Goal: Transaction & Acquisition: Book appointment/travel/reservation

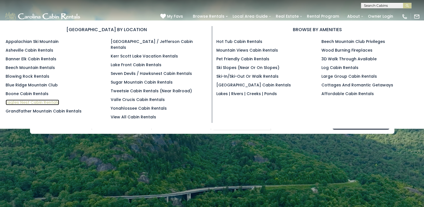
click at [36, 100] on link "Eagles Nest Cabin Rentals" at bounding box center [32, 102] width 53 height 6
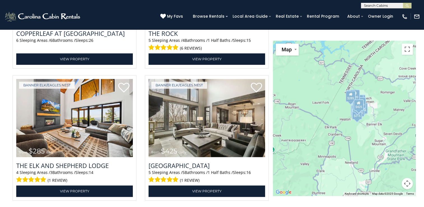
scroll to position [717, 0]
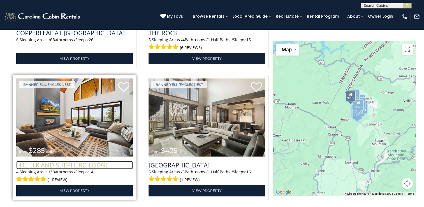
click at [53, 160] on h3 "The Elk And Shepherd Lodge" at bounding box center [74, 164] width 116 height 8
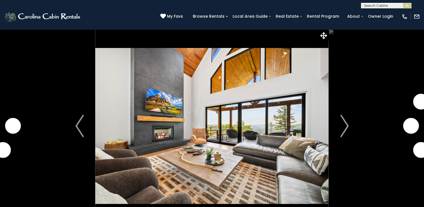
click at [346, 128] on img "Next" at bounding box center [344, 126] width 8 height 22
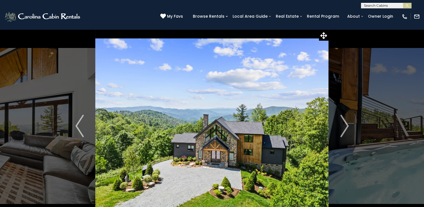
click at [346, 128] on img "Next" at bounding box center [344, 126] width 8 height 22
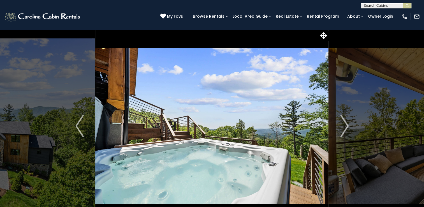
click at [346, 128] on img "Next" at bounding box center [344, 126] width 8 height 22
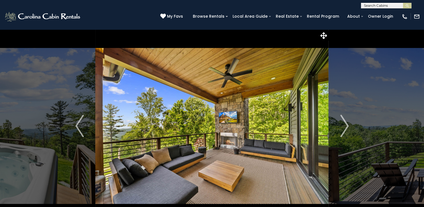
click at [346, 128] on img "Next" at bounding box center [344, 126] width 8 height 22
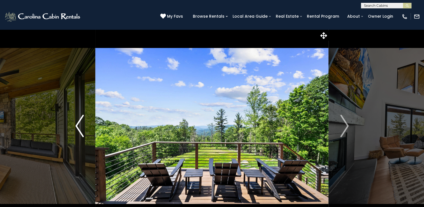
click at [80, 127] on img "Previous" at bounding box center [79, 126] width 8 height 22
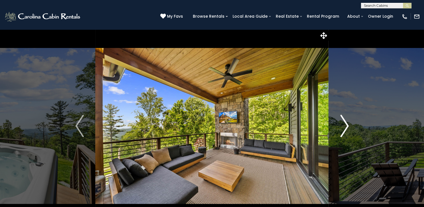
click at [344, 127] on img "Next" at bounding box center [344, 126] width 8 height 22
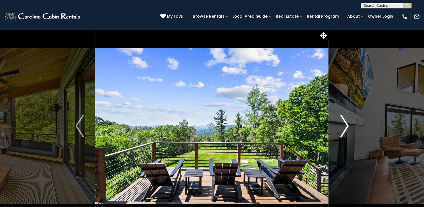
click at [344, 127] on img "Next" at bounding box center [344, 126] width 8 height 22
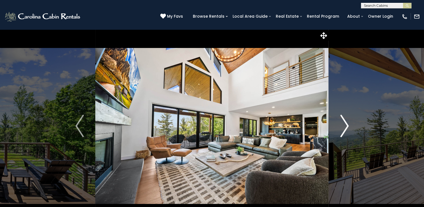
click at [344, 127] on img "Next" at bounding box center [344, 126] width 8 height 22
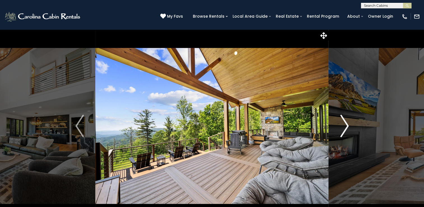
click at [344, 127] on img "Next" at bounding box center [344, 126] width 8 height 22
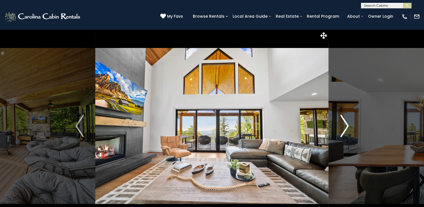
click at [344, 127] on img "Next" at bounding box center [344, 126] width 8 height 22
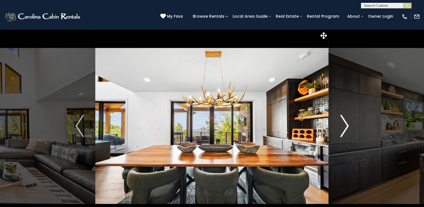
click at [344, 127] on img "Next" at bounding box center [344, 126] width 8 height 22
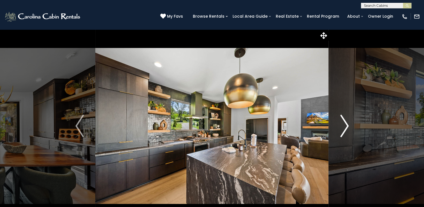
click at [344, 127] on img "Next" at bounding box center [344, 126] width 8 height 22
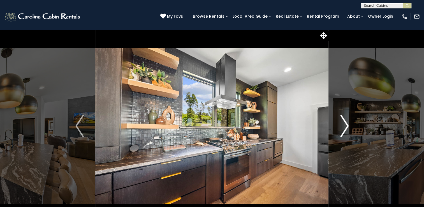
click at [344, 127] on img "Next" at bounding box center [344, 126] width 8 height 22
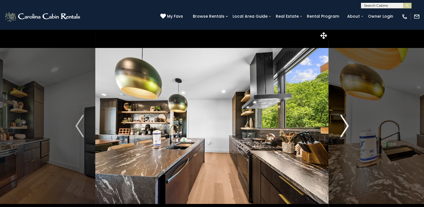
click at [344, 127] on img "Next" at bounding box center [344, 126] width 8 height 22
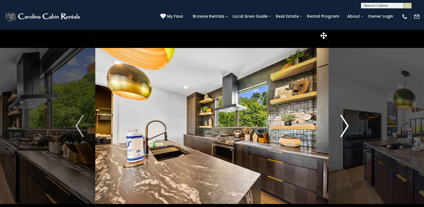
click at [344, 127] on img "Next" at bounding box center [344, 126] width 8 height 22
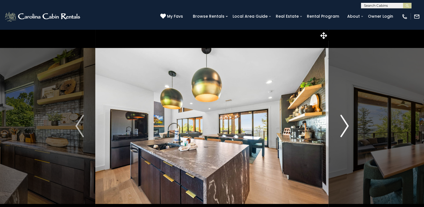
click at [344, 127] on img "Next" at bounding box center [344, 126] width 8 height 22
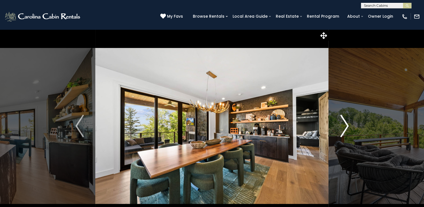
click at [344, 127] on img "Next" at bounding box center [344, 126] width 8 height 22
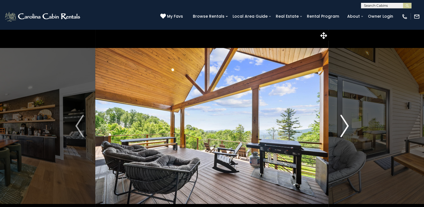
click at [344, 127] on img "Next" at bounding box center [344, 126] width 8 height 22
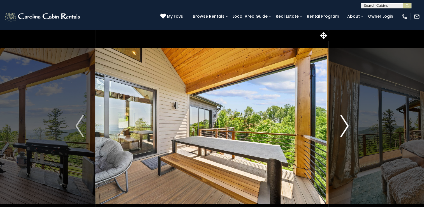
click at [344, 127] on img "Next" at bounding box center [344, 126] width 8 height 22
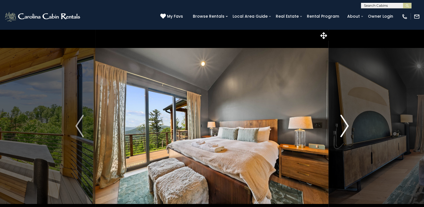
click at [344, 127] on img "Next" at bounding box center [344, 126] width 8 height 22
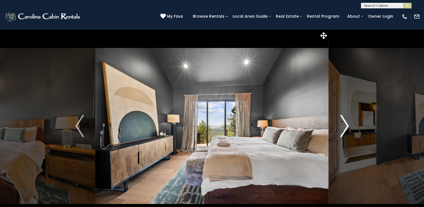
click at [344, 127] on img "Next" at bounding box center [344, 126] width 8 height 22
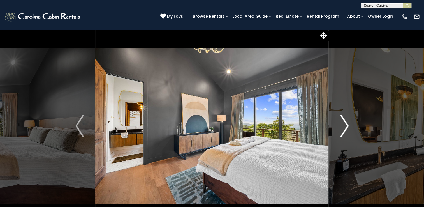
click at [344, 127] on img "Next" at bounding box center [344, 126] width 8 height 22
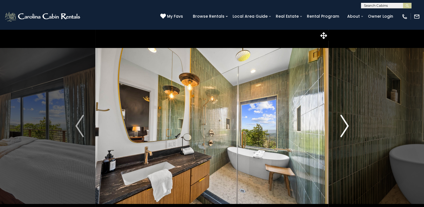
click at [344, 127] on img "Next" at bounding box center [344, 126] width 8 height 22
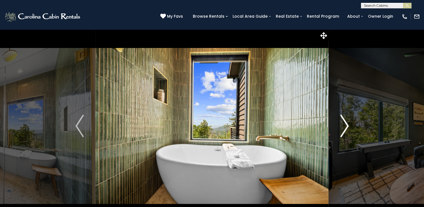
click at [344, 127] on img "Next" at bounding box center [344, 126] width 8 height 22
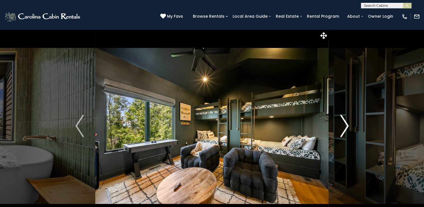
click at [344, 127] on img "Next" at bounding box center [344, 126] width 8 height 22
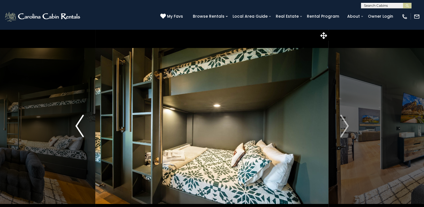
click at [76, 129] on img "Previous" at bounding box center [79, 126] width 8 height 22
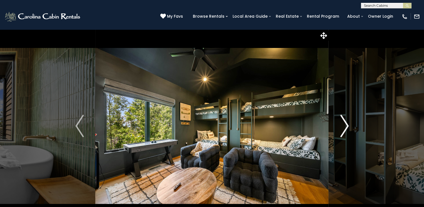
click at [344, 131] on img "Next" at bounding box center [344, 126] width 8 height 22
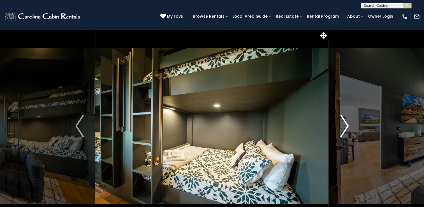
click at [344, 131] on img "Next" at bounding box center [344, 126] width 8 height 22
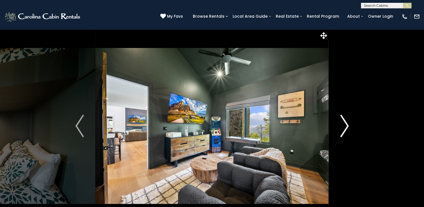
click at [344, 131] on img "Next" at bounding box center [344, 126] width 8 height 22
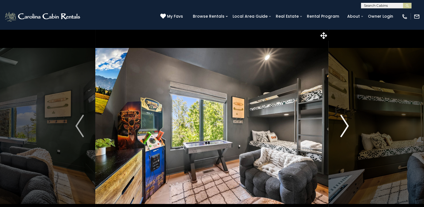
click at [344, 131] on img "Next" at bounding box center [344, 126] width 8 height 22
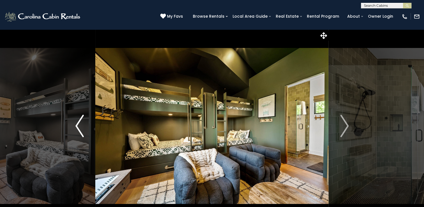
click at [79, 127] on img "Previous" at bounding box center [79, 126] width 8 height 22
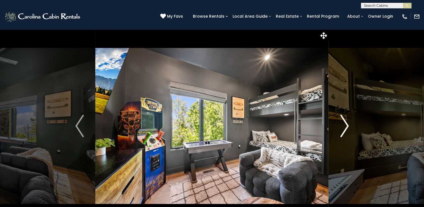
click at [344, 123] on img "Next" at bounding box center [344, 126] width 8 height 22
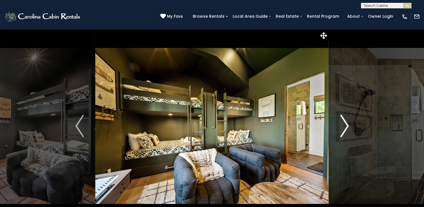
click at [344, 123] on img "Next" at bounding box center [344, 126] width 8 height 22
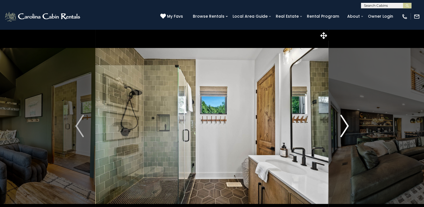
click at [344, 123] on img "Next" at bounding box center [344, 126] width 8 height 22
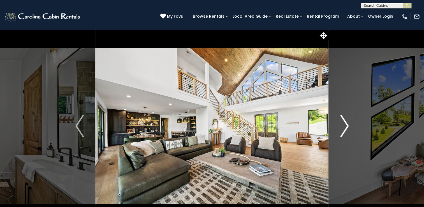
click at [344, 123] on img "Next" at bounding box center [344, 126] width 8 height 22
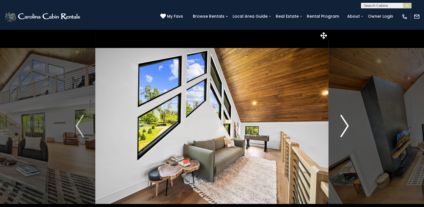
click at [344, 123] on img "Next" at bounding box center [344, 126] width 8 height 22
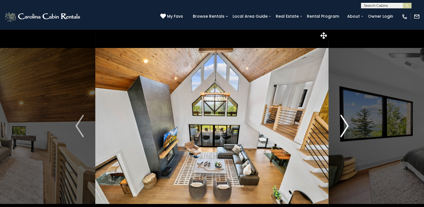
click at [344, 123] on img "Next" at bounding box center [344, 126] width 8 height 22
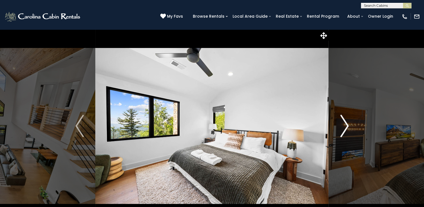
click at [344, 123] on img "Next" at bounding box center [344, 126] width 8 height 22
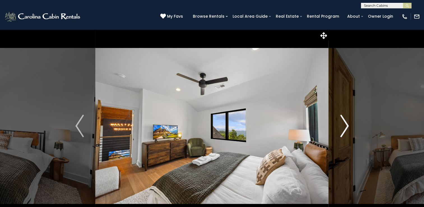
click at [344, 123] on img "Next" at bounding box center [344, 126] width 8 height 22
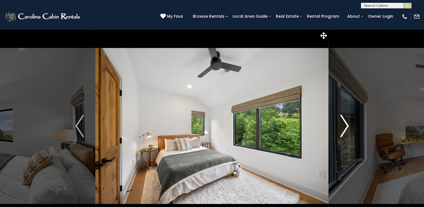
click at [344, 123] on img "Next" at bounding box center [344, 126] width 8 height 22
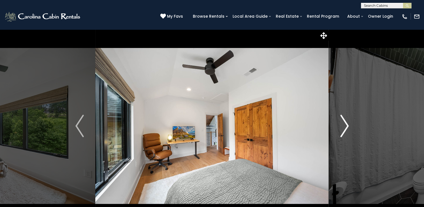
click at [344, 123] on img "Next" at bounding box center [344, 126] width 8 height 22
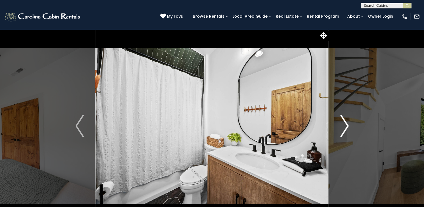
click at [344, 123] on img "Next" at bounding box center [344, 126] width 8 height 22
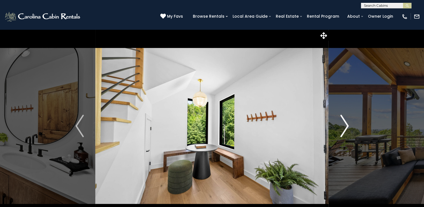
click at [344, 123] on img "Next" at bounding box center [344, 126] width 8 height 22
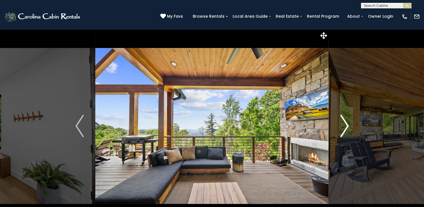
click at [344, 123] on img "Next" at bounding box center [344, 126] width 8 height 22
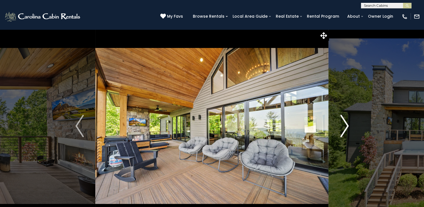
click at [344, 123] on img "Next" at bounding box center [344, 126] width 8 height 22
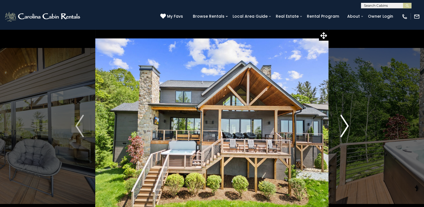
click at [344, 123] on img "Next" at bounding box center [344, 126] width 8 height 22
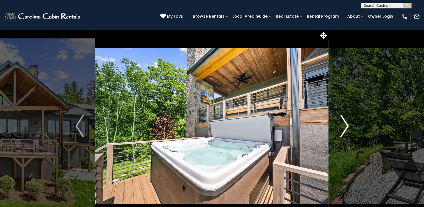
click at [344, 123] on img "Next" at bounding box center [344, 126] width 8 height 22
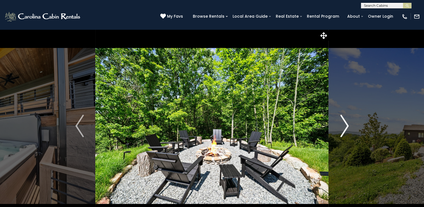
click at [344, 123] on img "Next" at bounding box center [344, 126] width 8 height 22
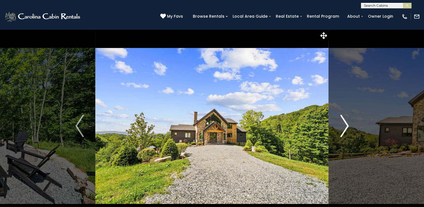
click at [344, 123] on img "Next" at bounding box center [344, 126] width 8 height 22
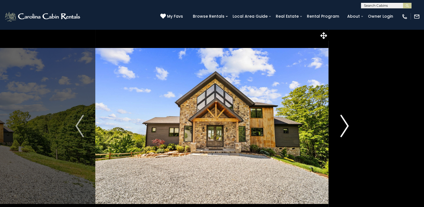
click at [344, 123] on img "Next" at bounding box center [344, 126] width 8 height 22
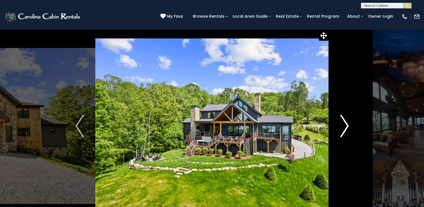
click at [344, 123] on img "Next" at bounding box center [344, 126] width 8 height 22
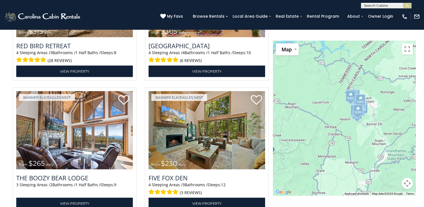
scroll to position [1495, 0]
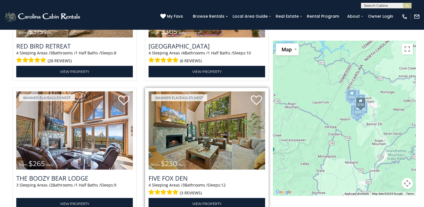
click at [199, 115] on img at bounding box center [206, 130] width 116 height 78
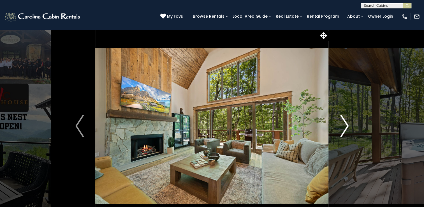
click at [344, 126] on img "Next" at bounding box center [344, 126] width 8 height 22
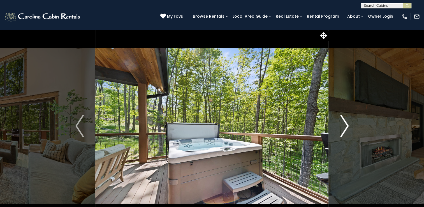
click at [346, 130] on img "Next" at bounding box center [344, 126] width 8 height 22
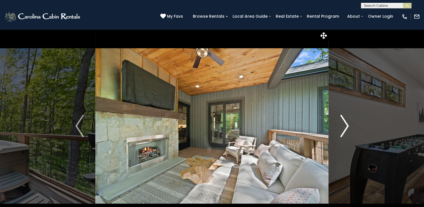
click at [346, 130] on img "Next" at bounding box center [344, 126] width 8 height 22
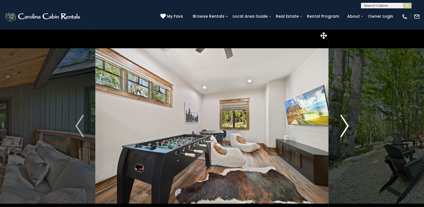
click at [346, 130] on img "Next" at bounding box center [344, 126] width 8 height 22
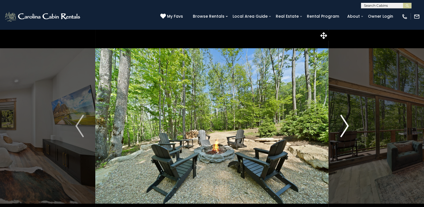
click at [346, 130] on img "Next" at bounding box center [344, 126] width 8 height 22
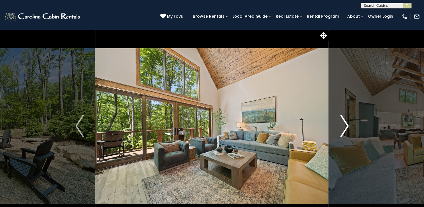
click at [346, 130] on img "Next" at bounding box center [344, 126] width 8 height 22
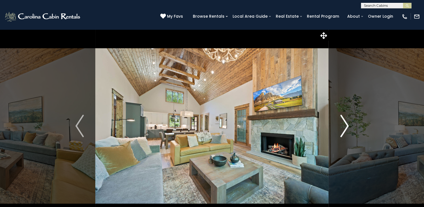
click at [345, 125] on img "Next" at bounding box center [344, 126] width 8 height 22
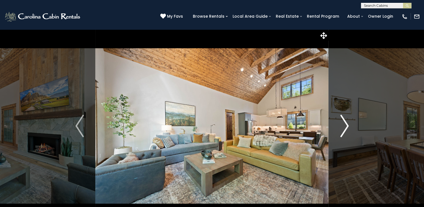
click at [345, 125] on img "Next" at bounding box center [344, 126] width 8 height 22
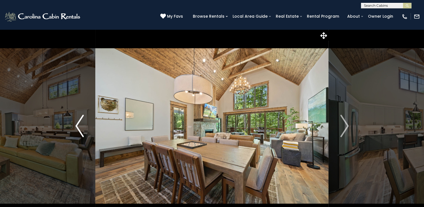
click at [79, 122] on img "Previous" at bounding box center [79, 126] width 8 height 22
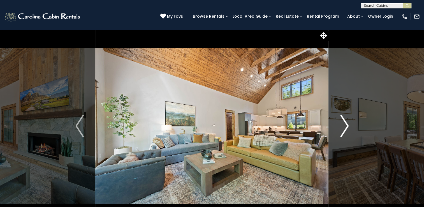
click at [344, 120] on img "Next" at bounding box center [344, 126] width 8 height 22
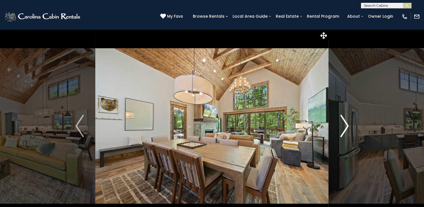
click at [344, 120] on img "Next" at bounding box center [344, 126] width 8 height 22
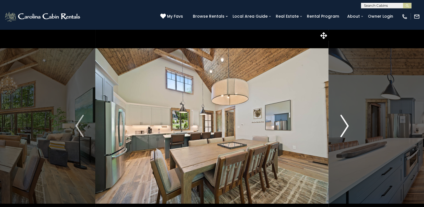
click at [344, 120] on img "Next" at bounding box center [344, 126] width 8 height 22
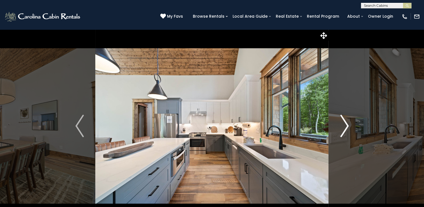
click at [344, 120] on img "Next" at bounding box center [344, 126] width 8 height 22
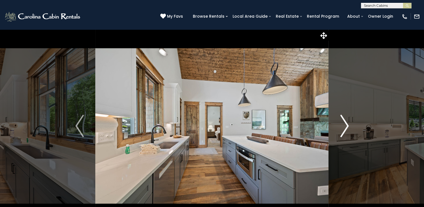
click at [344, 120] on img "Next" at bounding box center [344, 126] width 8 height 22
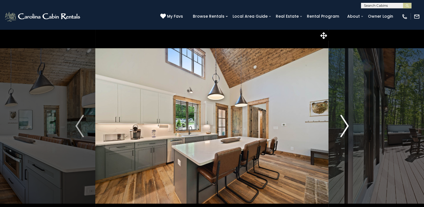
click at [344, 120] on img "Next" at bounding box center [344, 126] width 8 height 22
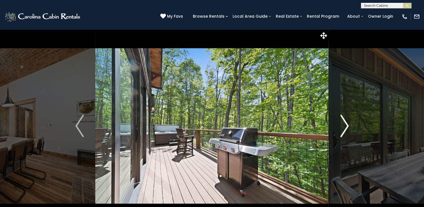
click at [344, 120] on img "Next" at bounding box center [344, 126] width 8 height 22
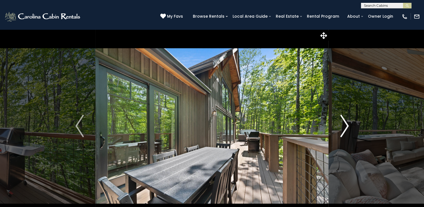
click at [344, 120] on img "Next" at bounding box center [344, 126] width 8 height 22
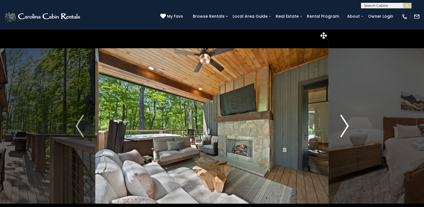
click at [344, 120] on img "Next" at bounding box center [344, 126] width 8 height 22
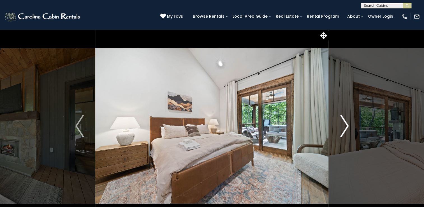
click at [346, 120] on img "Next" at bounding box center [344, 126] width 8 height 22
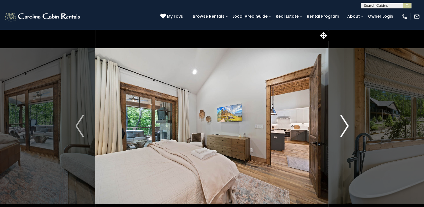
click at [346, 120] on img "Next" at bounding box center [344, 126] width 8 height 22
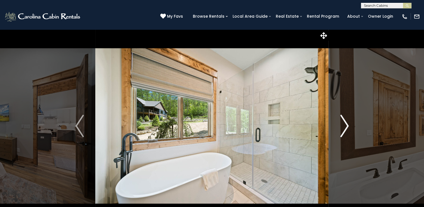
click at [346, 120] on img "Next" at bounding box center [344, 126] width 8 height 22
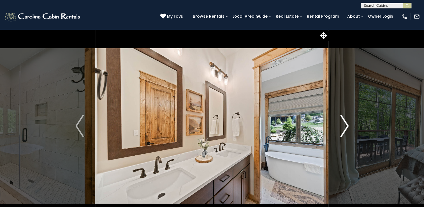
click at [346, 120] on img "Next" at bounding box center [344, 126] width 8 height 22
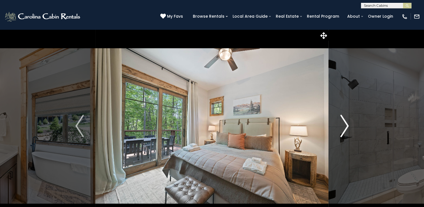
click at [346, 120] on img "Next" at bounding box center [344, 126] width 8 height 22
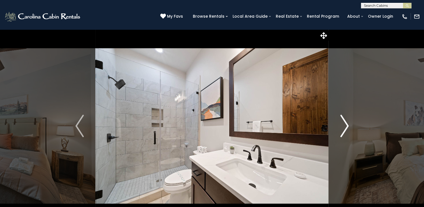
click at [346, 120] on img "Next" at bounding box center [344, 126] width 8 height 22
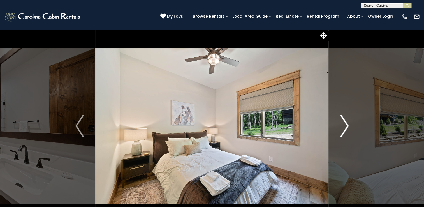
click at [346, 120] on img "Next" at bounding box center [344, 126] width 8 height 22
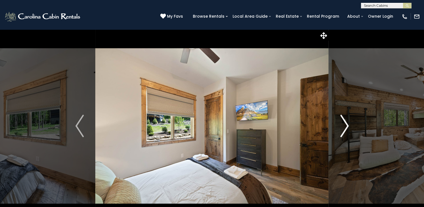
click at [346, 120] on img "Next" at bounding box center [344, 126] width 8 height 22
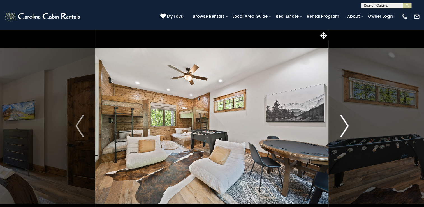
click at [346, 120] on img "Next" at bounding box center [344, 126] width 8 height 22
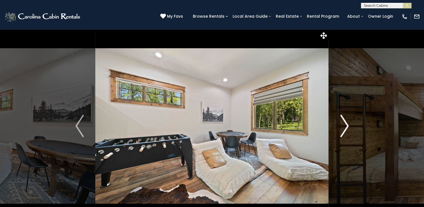
click at [346, 120] on img "Next" at bounding box center [344, 126] width 8 height 22
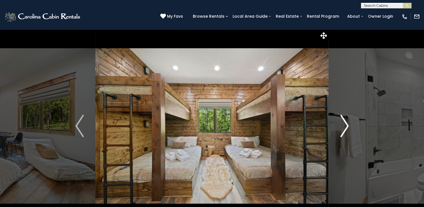
click at [344, 124] on img "Next" at bounding box center [344, 126] width 8 height 22
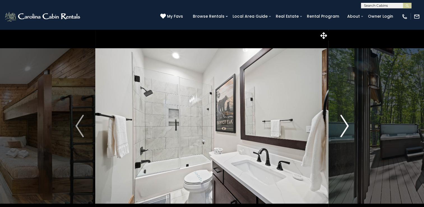
click at [344, 124] on img "Next" at bounding box center [344, 126] width 8 height 22
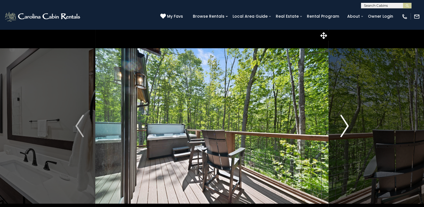
click at [344, 124] on img "Next" at bounding box center [344, 126] width 8 height 22
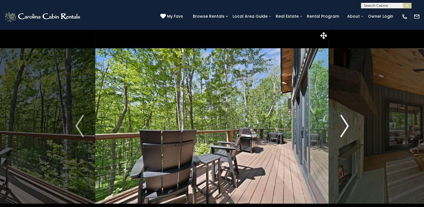
click at [344, 124] on img "Next" at bounding box center [344, 126] width 8 height 22
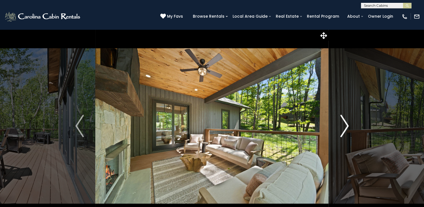
drag, startPoint x: 344, startPoint y: 124, endPoint x: 340, endPoint y: 115, distance: 9.6
click at [340, 115] on img "Next" at bounding box center [344, 126] width 8 height 22
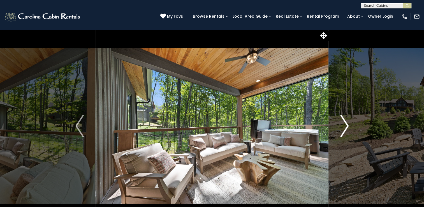
click at [340, 115] on img "Next" at bounding box center [344, 126] width 8 height 22
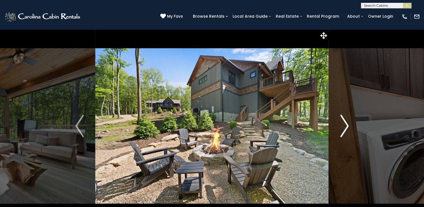
click at [340, 115] on img "Next" at bounding box center [344, 126] width 8 height 22
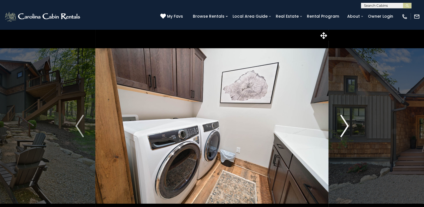
click at [340, 115] on img "Next" at bounding box center [344, 126] width 8 height 22
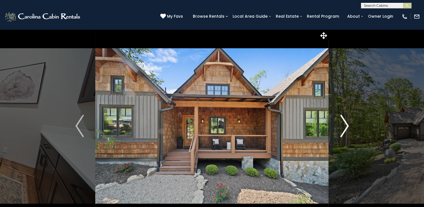
click at [340, 115] on img "Next" at bounding box center [344, 126] width 8 height 22
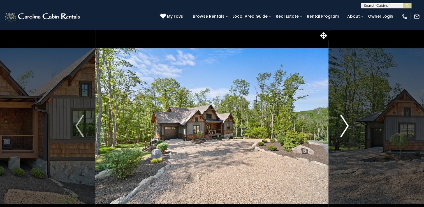
click at [344, 120] on img "Next" at bounding box center [344, 126] width 8 height 22
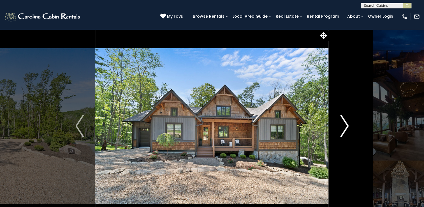
click at [344, 120] on img "Next" at bounding box center [344, 126] width 8 height 22
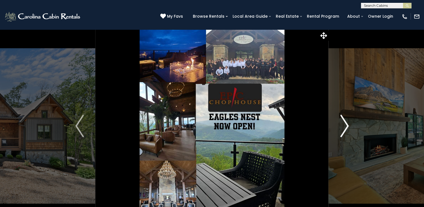
click at [344, 120] on img "Next" at bounding box center [344, 126] width 8 height 22
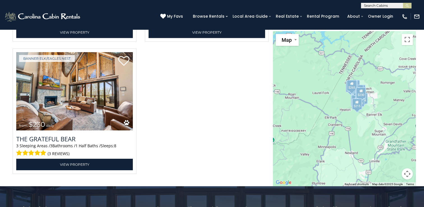
scroll to position [1795, 0]
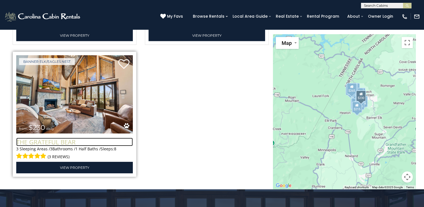
click at [81, 137] on h3 "The Grateful Bear" at bounding box center [74, 141] width 116 height 8
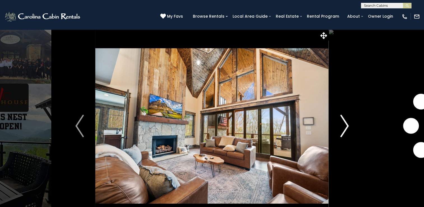
click at [344, 128] on img "Next" at bounding box center [344, 126] width 8 height 22
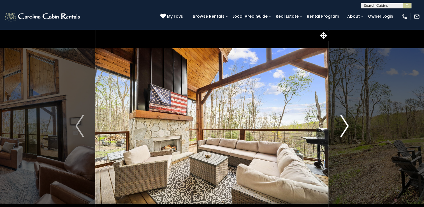
click at [344, 128] on img "Next" at bounding box center [344, 126] width 8 height 22
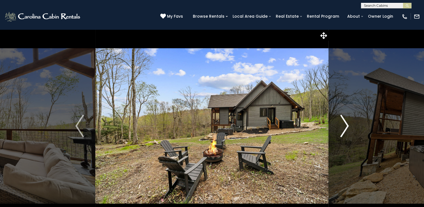
click at [344, 128] on img "Next" at bounding box center [344, 126] width 8 height 22
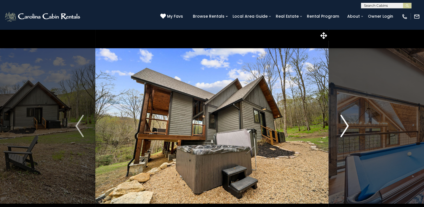
click at [344, 128] on img "Next" at bounding box center [344, 126] width 8 height 22
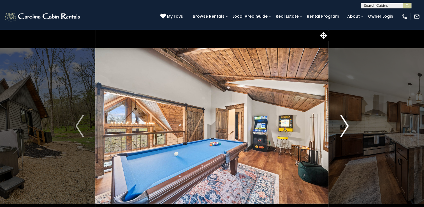
click at [344, 128] on img "Next" at bounding box center [344, 126] width 8 height 22
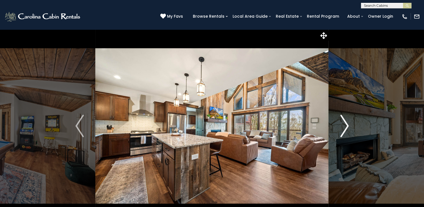
click at [344, 128] on img "Next" at bounding box center [344, 126] width 8 height 22
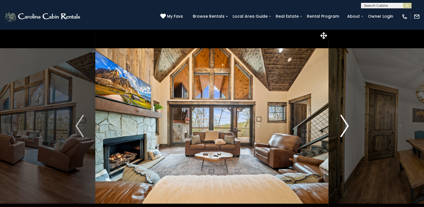
click at [344, 128] on img "Next" at bounding box center [344, 126] width 8 height 22
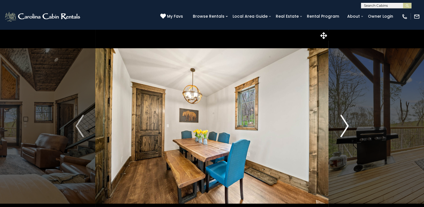
click at [344, 128] on img "Next" at bounding box center [344, 126] width 8 height 22
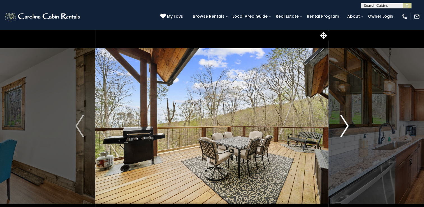
click at [344, 128] on img "Next" at bounding box center [344, 126] width 8 height 22
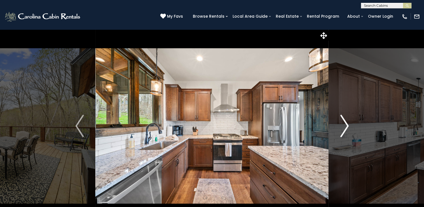
click at [344, 128] on img "Next" at bounding box center [344, 126] width 8 height 22
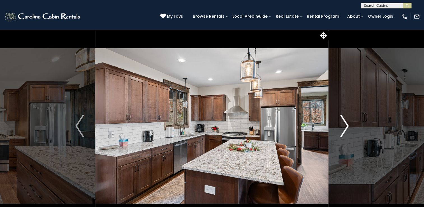
click at [344, 128] on img "Next" at bounding box center [344, 126] width 8 height 22
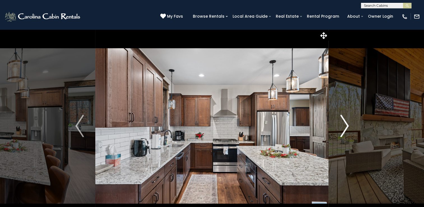
click at [344, 128] on img "Next" at bounding box center [344, 126] width 8 height 22
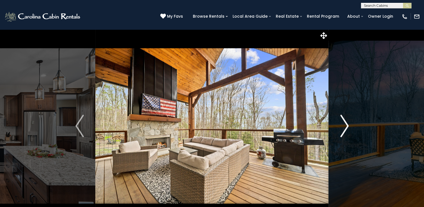
click at [344, 128] on img "Next" at bounding box center [344, 126] width 8 height 22
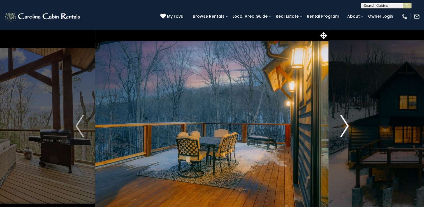
click at [344, 128] on img "Next" at bounding box center [344, 126] width 8 height 22
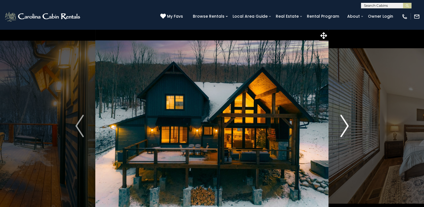
click at [344, 128] on img "Next" at bounding box center [344, 126] width 8 height 22
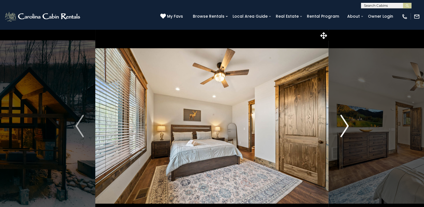
click at [344, 128] on img "Next" at bounding box center [344, 126] width 8 height 22
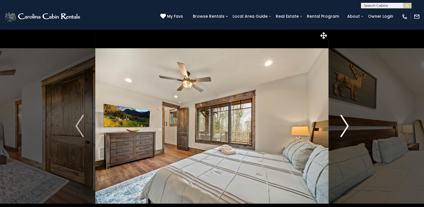
click at [344, 128] on img "Next" at bounding box center [344, 126] width 8 height 22
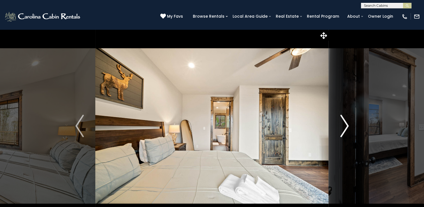
click at [344, 128] on img "Next" at bounding box center [344, 126] width 8 height 22
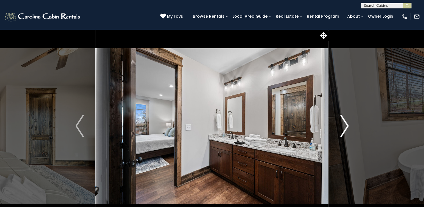
click at [344, 128] on img "Next" at bounding box center [344, 126] width 8 height 22
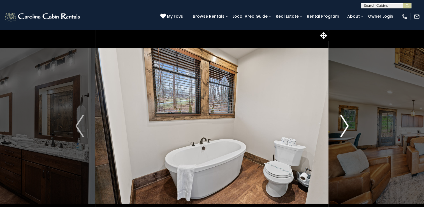
click at [344, 128] on img "Next" at bounding box center [344, 126] width 8 height 22
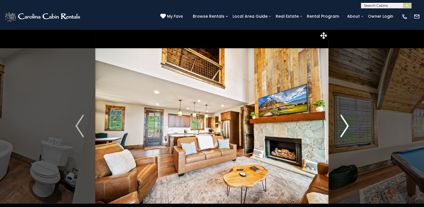
click at [346, 129] on img "Next" at bounding box center [344, 126] width 8 height 22
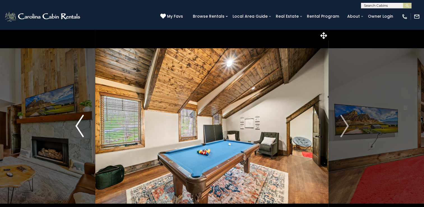
click at [79, 128] on img "Previous" at bounding box center [79, 126] width 8 height 22
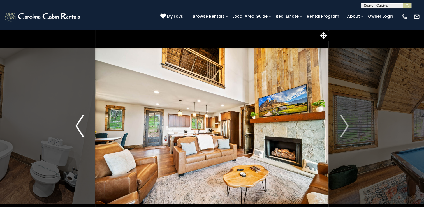
click at [79, 128] on img "Previous" at bounding box center [79, 126] width 8 height 22
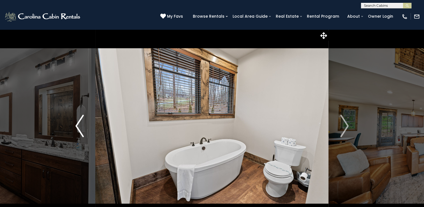
click at [79, 128] on img "Previous" at bounding box center [79, 126] width 8 height 22
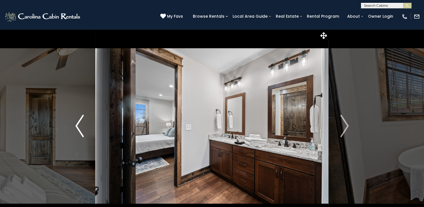
click at [79, 128] on img "Previous" at bounding box center [79, 126] width 8 height 22
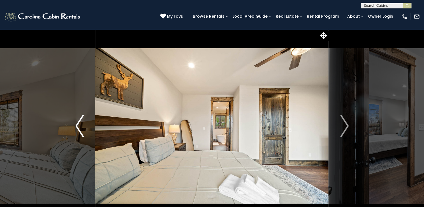
click at [79, 128] on img "Previous" at bounding box center [79, 126] width 8 height 22
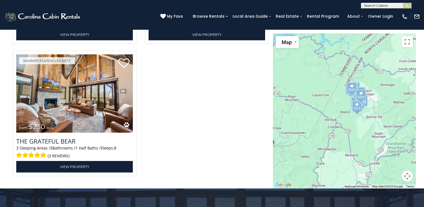
scroll to position [1722, 0]
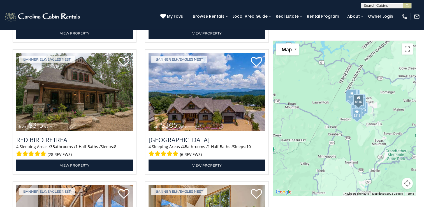
scroll to position [1400, 0]
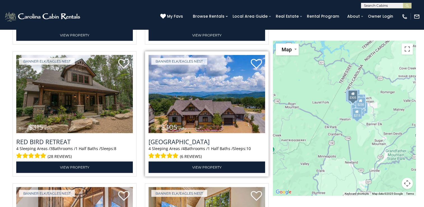
click at [215, 86] on img at bounding box center [206, 94] width 116 height 78
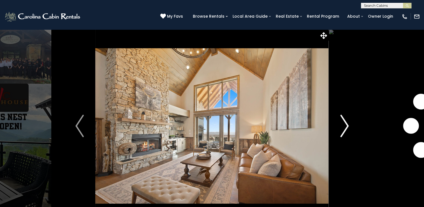
click at [342, 122] on img "Next" at bounding box center [344, 126] width 8 height 22
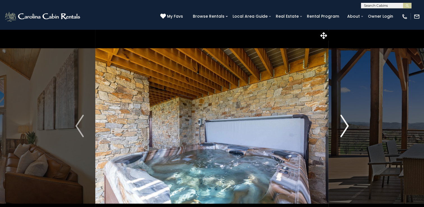
click at [342, 122] on img "Next" at bounding box center [344, 126] width 8 height 22
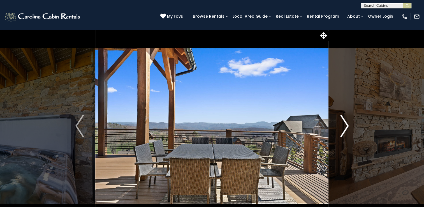
drag, startPoint x: 342, startPoint y: 122, endPoint x: 351, endPoint y: 92, distance: 31.6
click at [351, 92] on button "Next" at bounding box center [343, 125] width 31 height 193
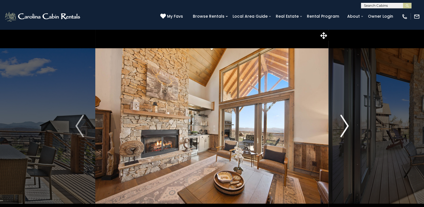
click at [345, 121] on img "Next" at bounding box center [344, 126] width 8 height 22
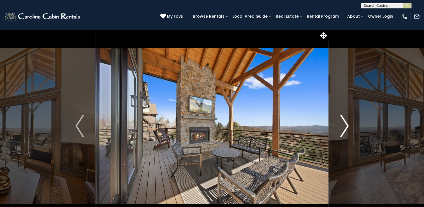
click at [345, 121] on img "Next" at bounding box center [344, 126] width 8 height 22
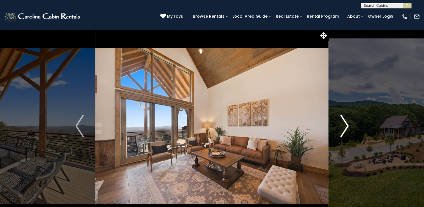
click at [345, 121] on img "Next" at bounding box center [344, 126] width 8 height 22
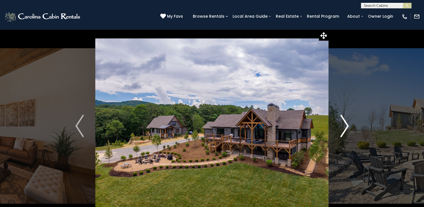
click at [345, 121] on img "Next" at bounding box center [344, 126] width 8 height 22
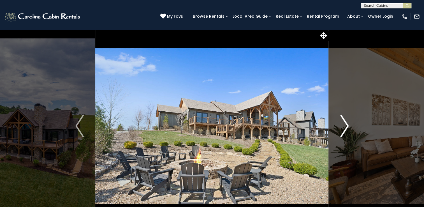
click at [345, 121] on img "Next" at bounding box center [344, 126] width 8 height 22
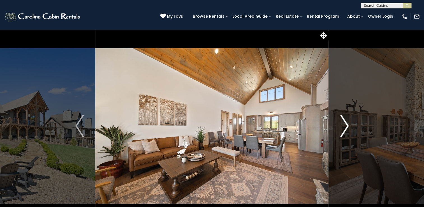
click at [345, 121] on img "Next" at bounding box center [344, 126] width 8 height 22
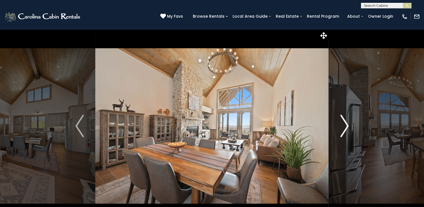
click at [345, 121] on img "Next" at bounding box center [344, 126] width 8 height 22
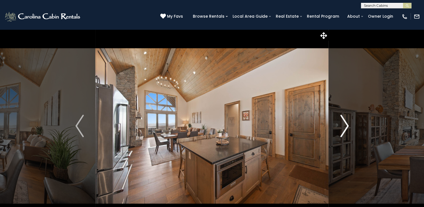
click at [345, 121] on img "Next" at bounding box center [344, 126] width 8 height 22
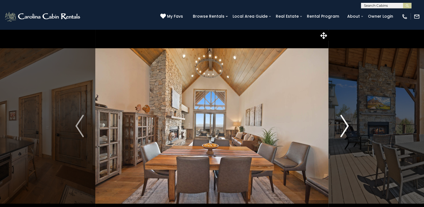
click at [345, 121] on img "Next" at bounding box center [344, 126] width 8 height 22
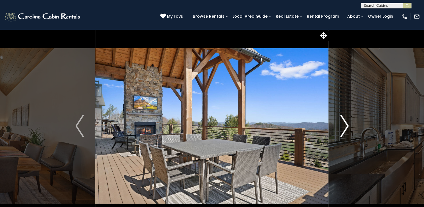
click at [345, 121] on img "Next" at bounding box center [344, 126] width 8 height 22
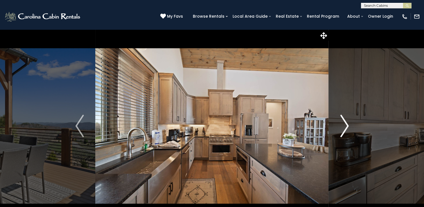
click at [345, 121] on img "Next" at bounding box center [344, 126] width 8 height 22
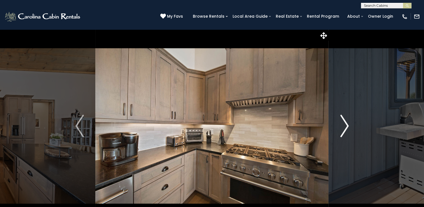
click at [345, 121] on img "Next" at bounding box center [344, 126] width 8 height 22
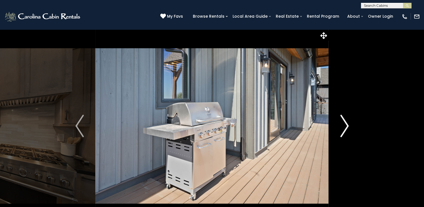
click at [345, 121] on img "Next" at bounding box center [344, 126] width 8 height 22
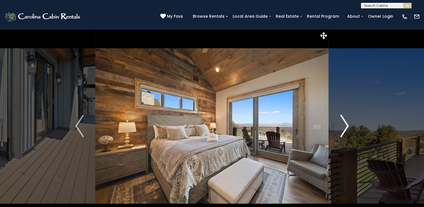
click at [345, 121] on img "Next" at bounding box center [344, 126] width 8 height 22
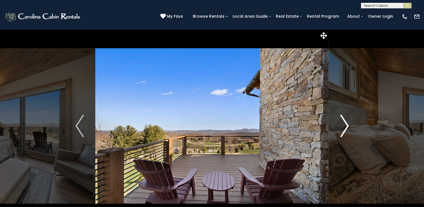
click at [345, 121] on img "Next" at bounding box center [344, 126] width 8 height 22
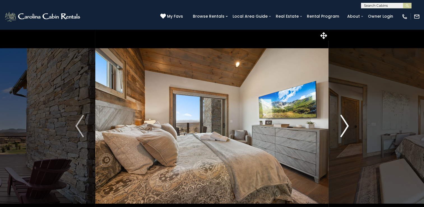
click at [345, 121] on img "Next" at bounding box center [344, 126] width 8 height 22
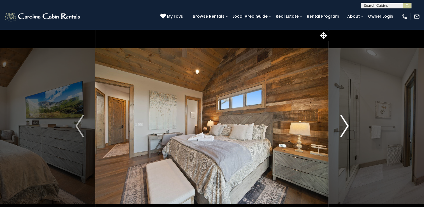
click at [345, 121] on img "Next" at bounding box center [344, 126] width 8 height 22
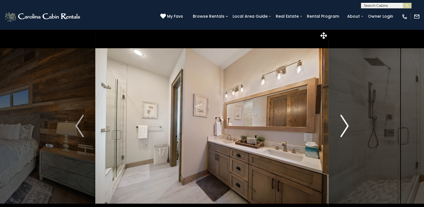
click at [345, 121] on img "Next" at bounding box center [344, 126] width 8 height 22
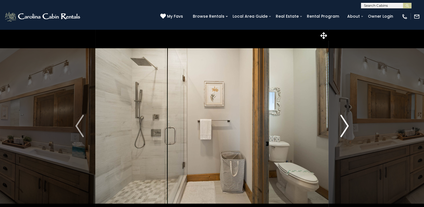
click at [345, 121] on img "Next" at bounding box center [344, 126] width 8 height 22
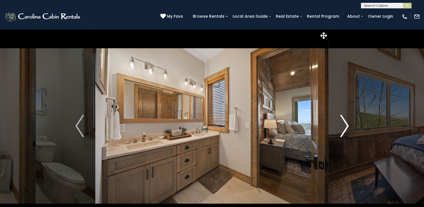
click at [345, 121] on img "Next" at bounding box center [344, 126] width 8 height 22
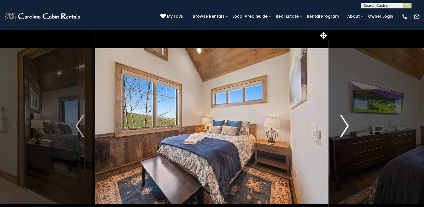
click at [345, 121] on img "Next" at bounding box center [344, 126] width 8 height 22
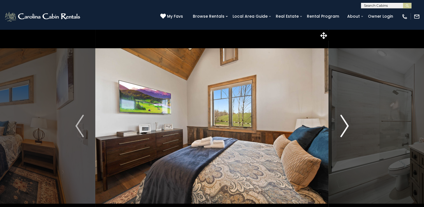
click at [345, 121] on img "Next" at bounding box center [344, 126] width 8 height 22
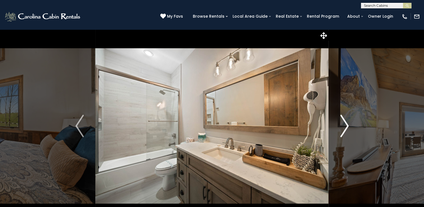
click at [345, 121] on img "Next" at bounding box center [344, 126] width 8 height 22
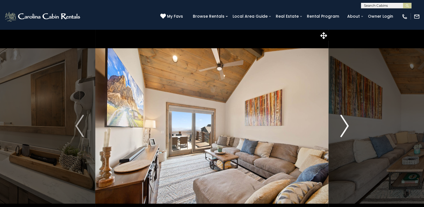
click at [345, 121] on img "Next" at bounding box center [344, 126] width 8 height 22
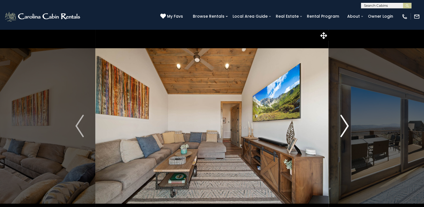
click at [345, 121] on img "Next" at bounding box center [344, 126] width 8 height 22
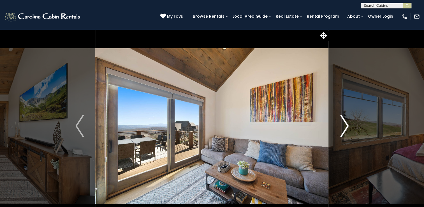
click at [345, 121] on img "Next" at bounding box center [344, 126] width 8 height 22
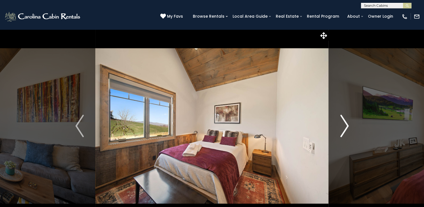
click at [345, 121] on img "Next" at bounding box center [344, 126] width 8 height 22
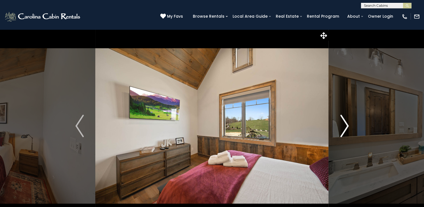
click at [345, 121] on img "Next" at bounding box center [344, 126] width 8 height 22
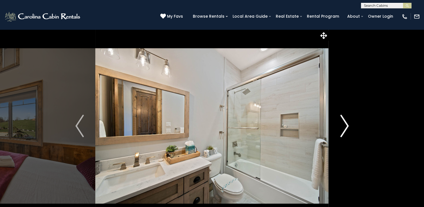
click at [345, 121] on img "Next" at bounding box center [344, 126] width 8 height 22
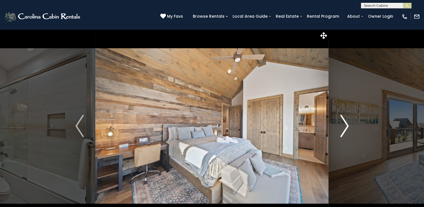
click at [345, 121] on img "Next" at bounding box center [344, 126] width 8 height 22
